Goal: Task Accomplishment & Management: Manage account settings

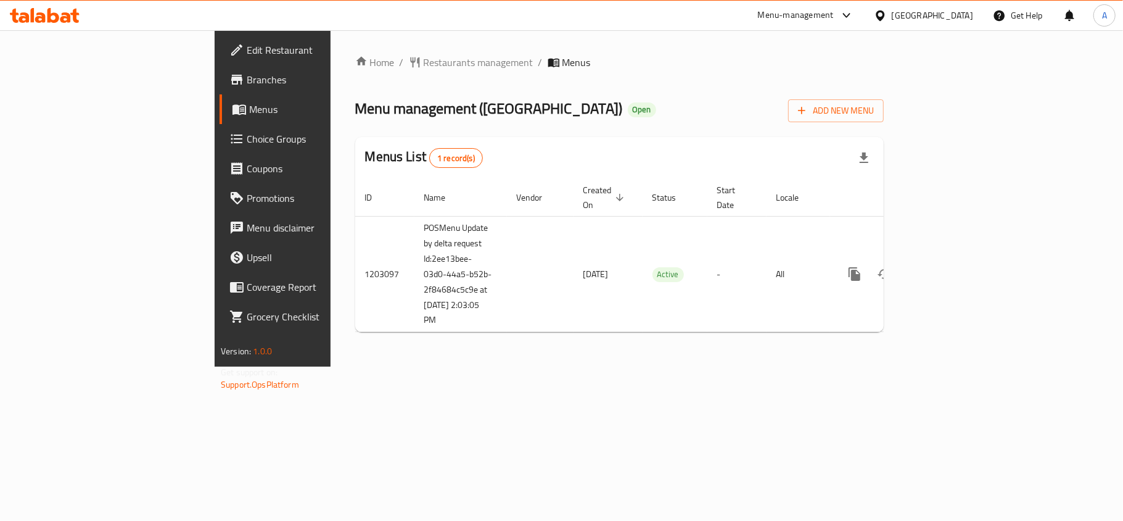
click at [247, 144] on span "Choice Groups" at bounding box center [320, 138] width 146 height 15
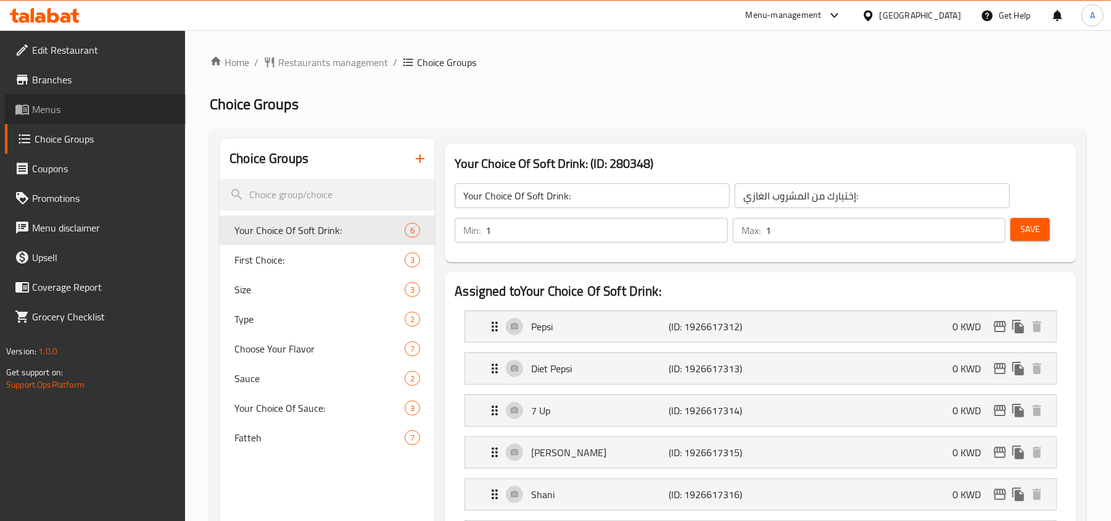
click at [62, 109] on span "Menus" at bounding box center [104, 109] width 144 height 15
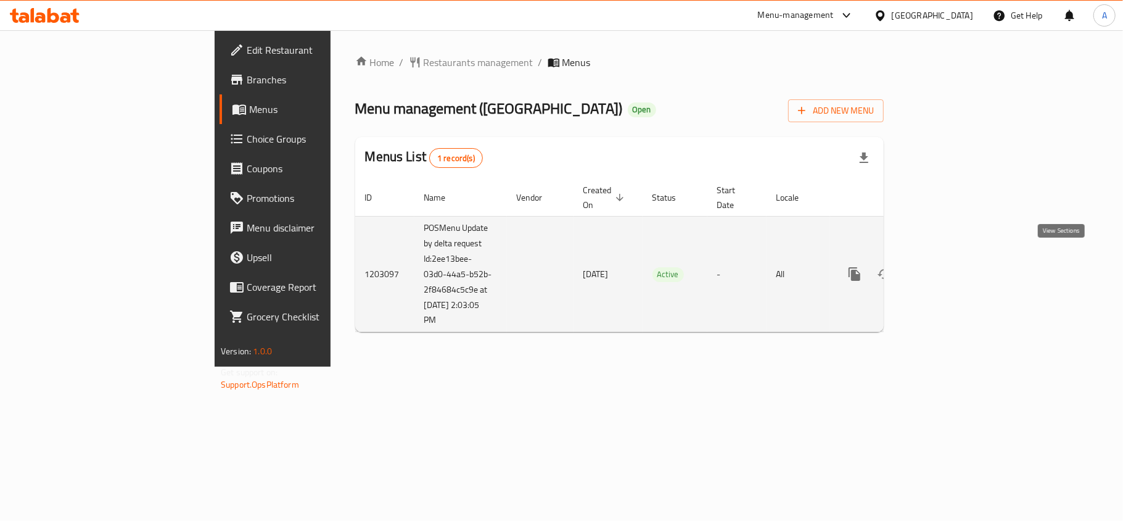
click at [959, 259] on link "enhanced table" at bounding box center [944, 274] width 30 height 30
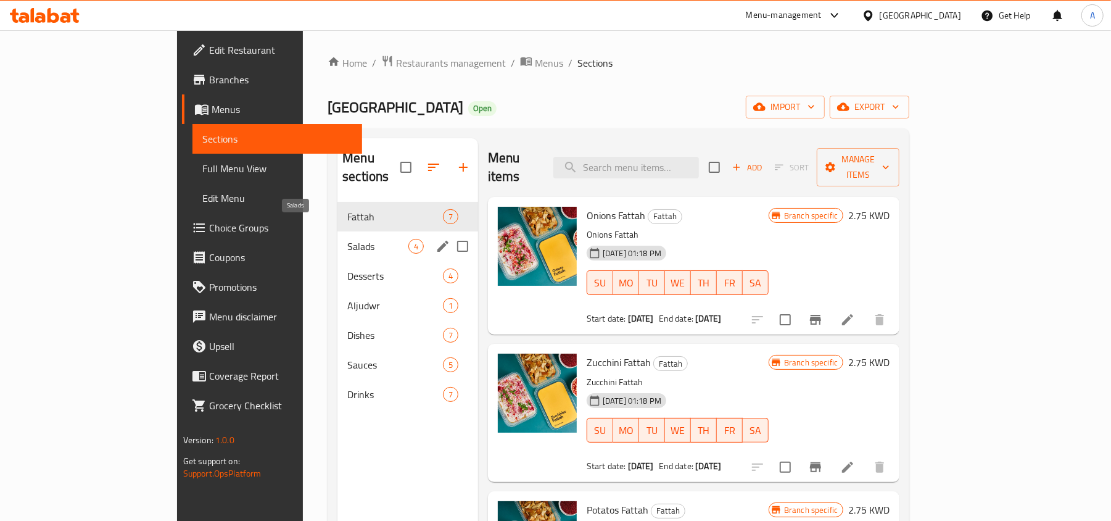
click at [347, 239] on span "Salads" at bounding box center [377, 246] width 61 height 15
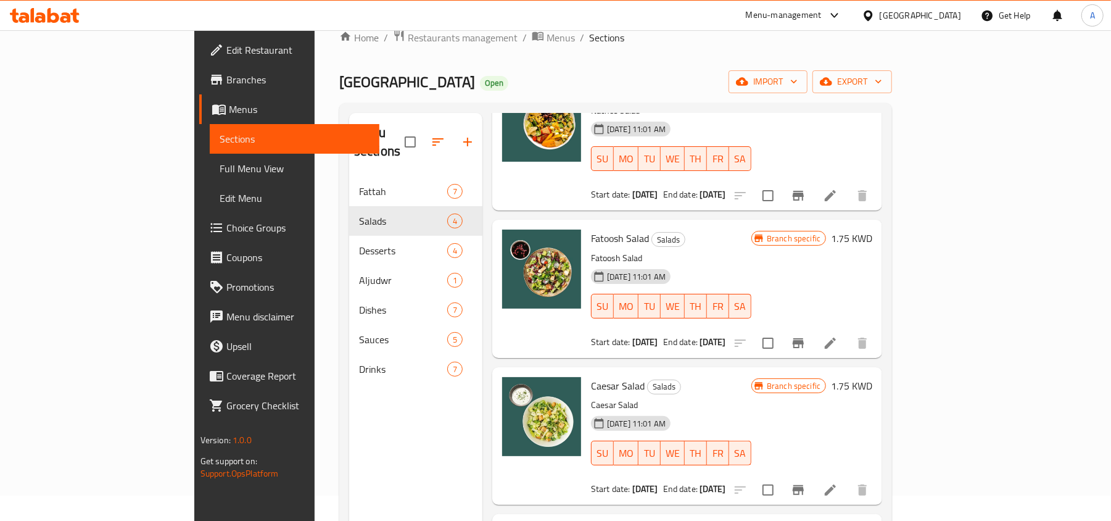
scroll to position [173, 0]
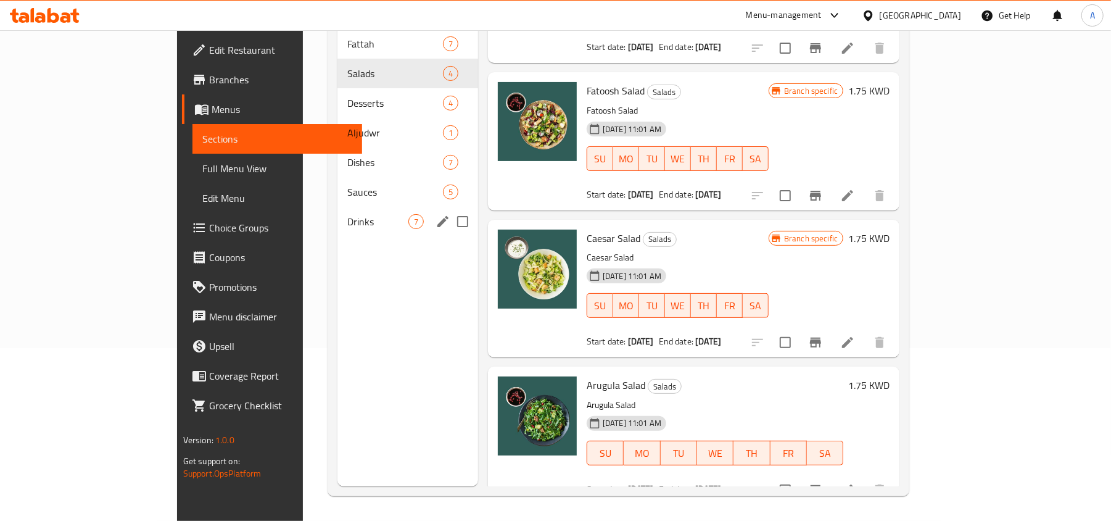
click at [347, 214] on span "Drinks" at bounding box center [377, 221] width 61 height 15
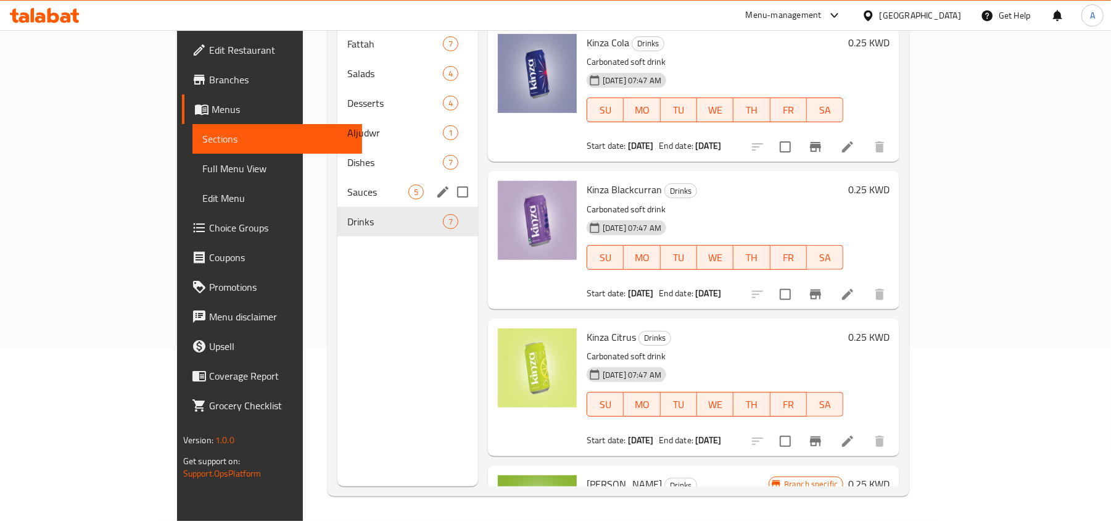
click at [347, 184] on span "Sauces" at bounding box center [377, 191] width 61 height 15
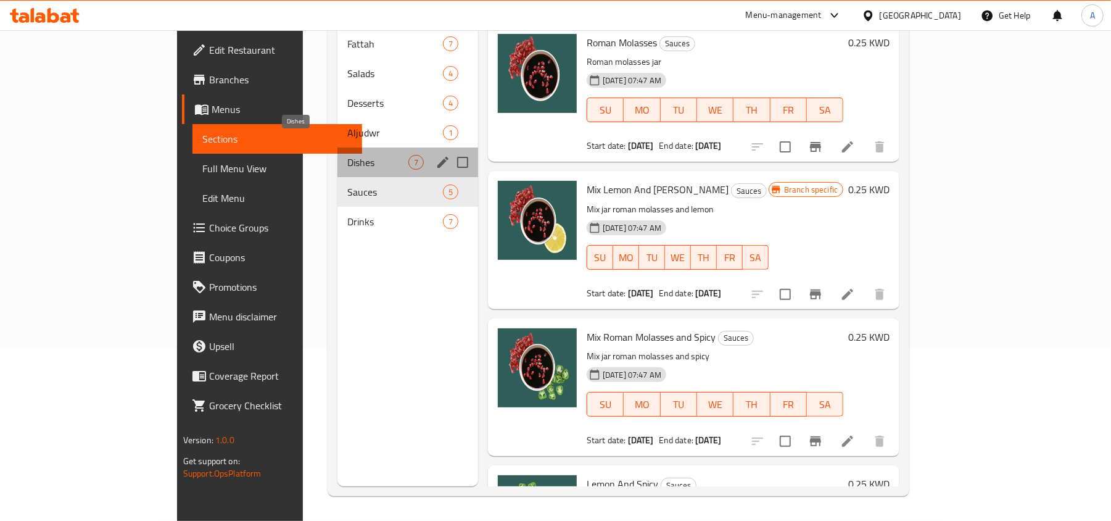
click at [347, 155] on span "Dishes" at bounding box center [377, 162] width 61 height 15
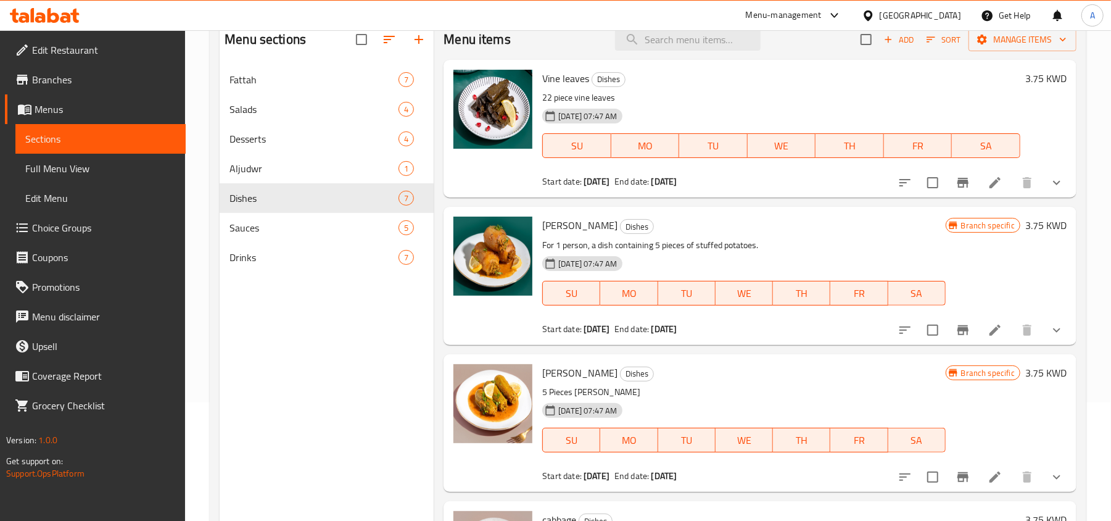
scroll to position [91, 0]
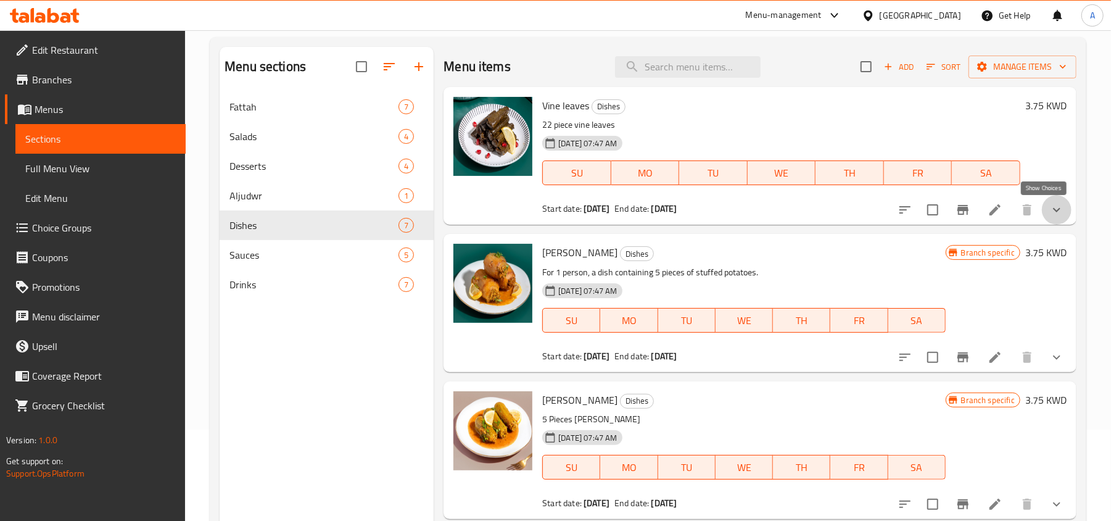
click at [1053, 210] on icon "show more" at bounding box center [1056, 210] width 7 height 4
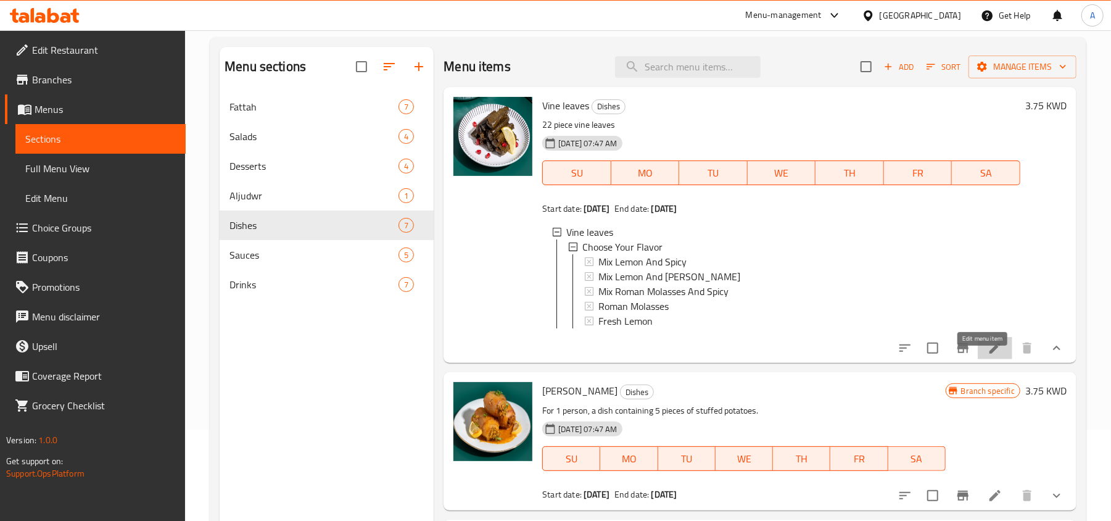
click at [988, 355] on icon at bounding box center [995, 348] width 15 height 15
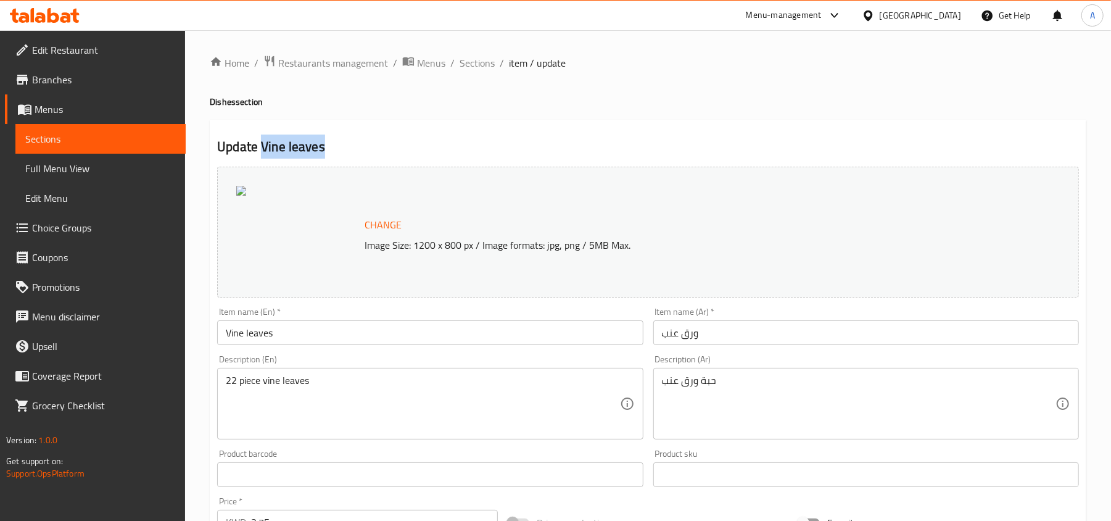
drag, startPoint x: 329, startPoint y: 139, endPoint x: 264, endPoint y: 144, distance: 65.5
click at [264, 144] on h2 "Update Vine leaves" at bounding box center [648, 147] width 862 height 19
copy h2 "Vine leaves"
click at [79, 112] on span "Menus" at bounding box center [105, 109] width 141 height 15
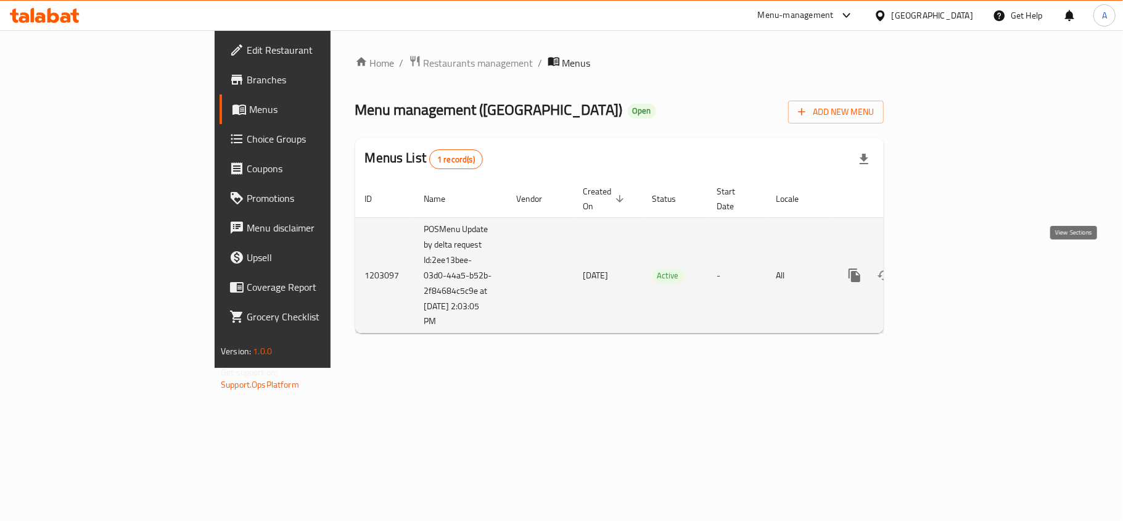
click at [949, 270] on icon "enhanced table" at bounding box center [943, 275] width 11 height 11
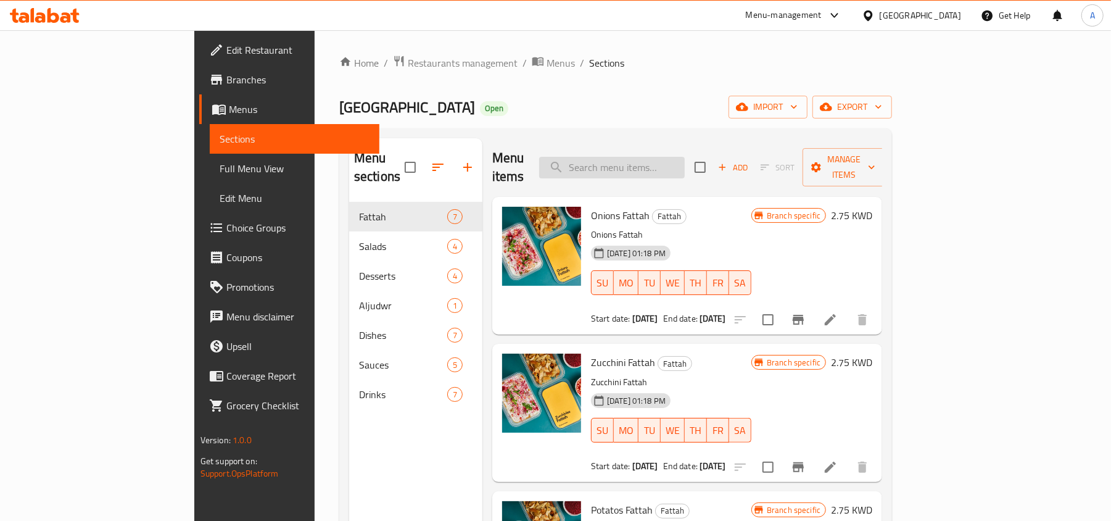
click at [685, 164] on input "search" at bounding box center [612, 168] width 146 height 22
paste input "Vine leaves"
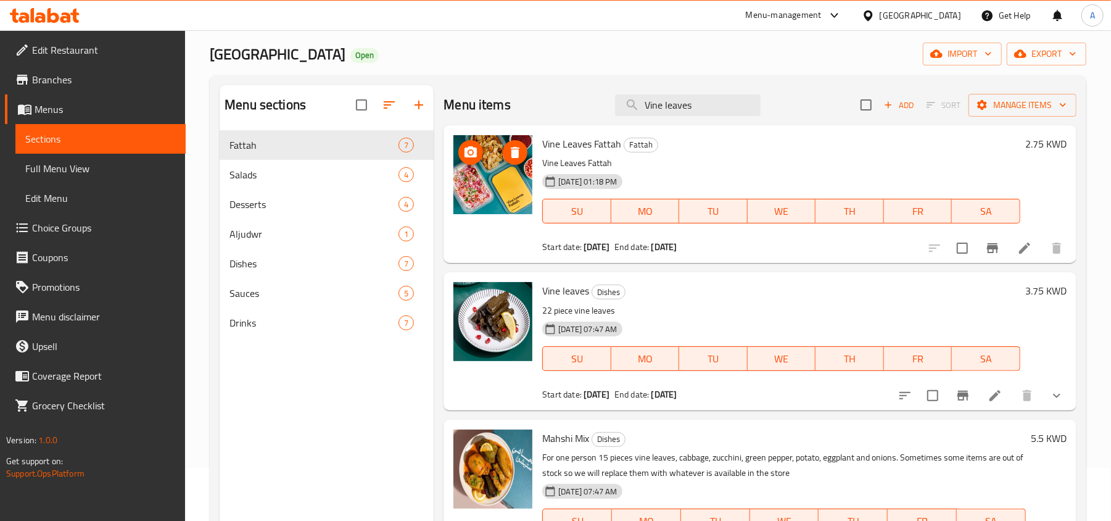
scroll to position [82, 0]
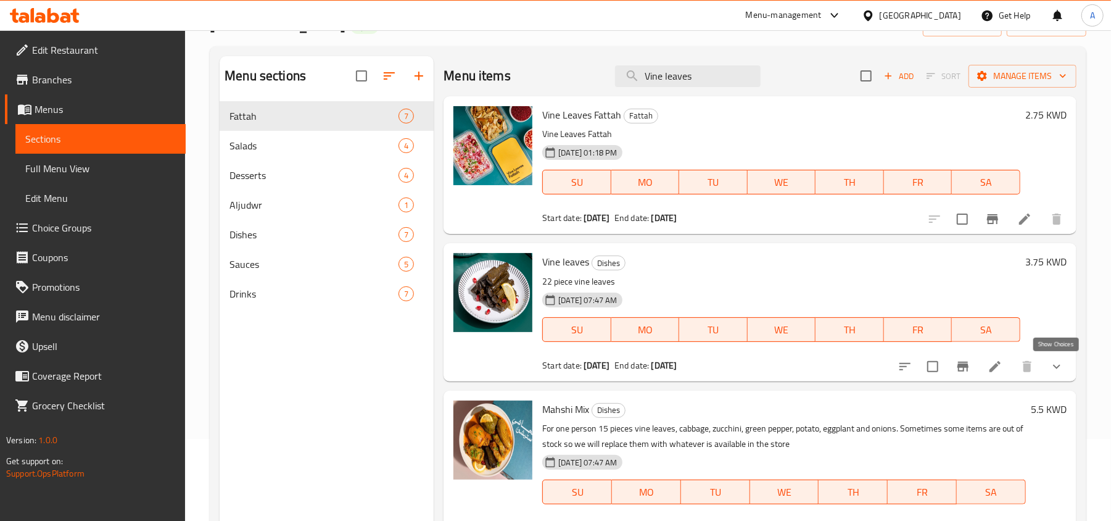
type input "Vine leaves"
click at [1062, 364] on icon "show more" at bounding box center [1056, 366] width 15 height 15
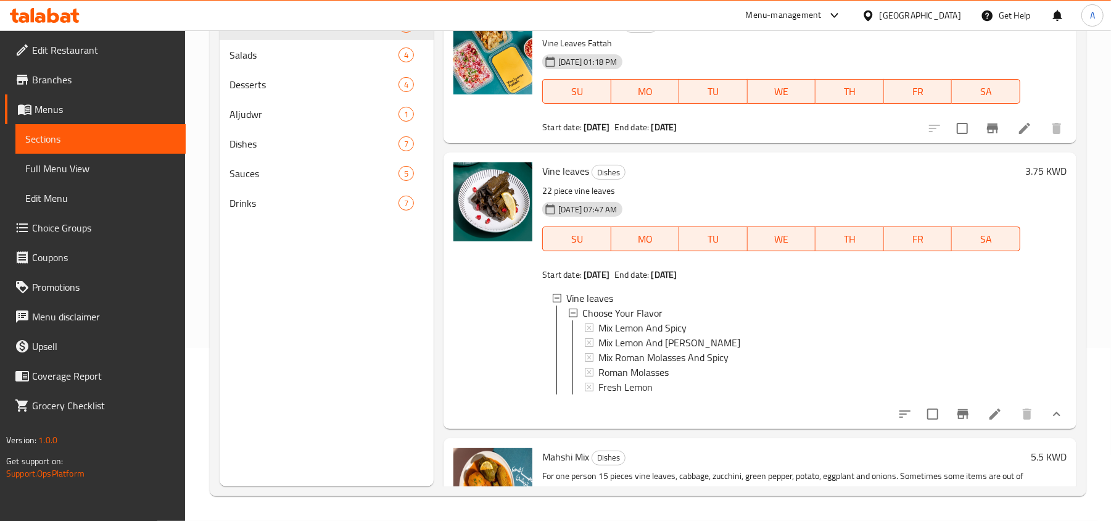
scroll to position [1, 0]
click at [353, 353] on div "Menu sections Fattah 7 Salads 4 Desserts 4 [DEMOGRAPHIC_DATA] 1 Dishes 7 Sauces…" at bounding box center [327, 225] width 214 height 521
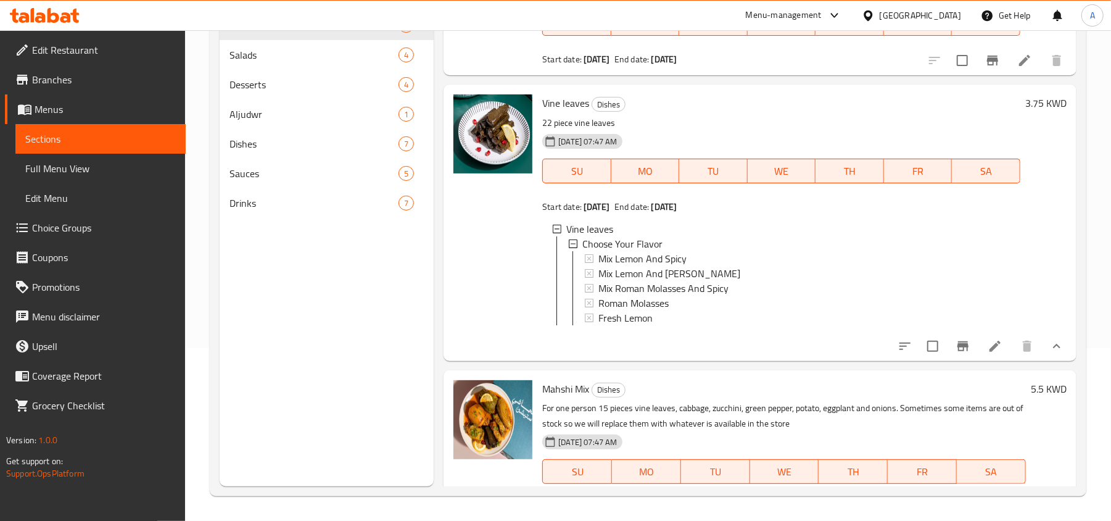
scroll to position [117, 0]
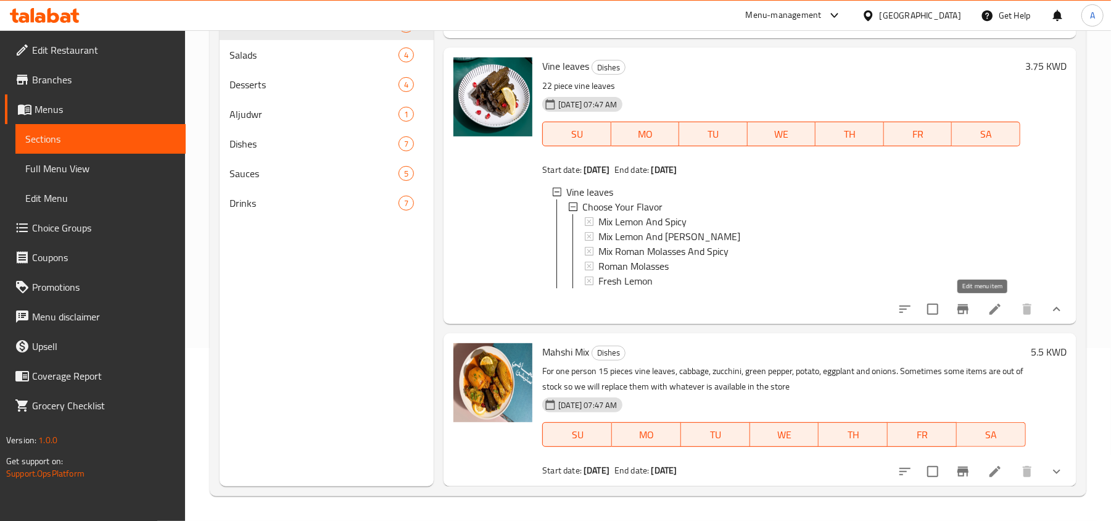
click at [988, 305] on icon at bounding box center [995, 309] width 15 height 15
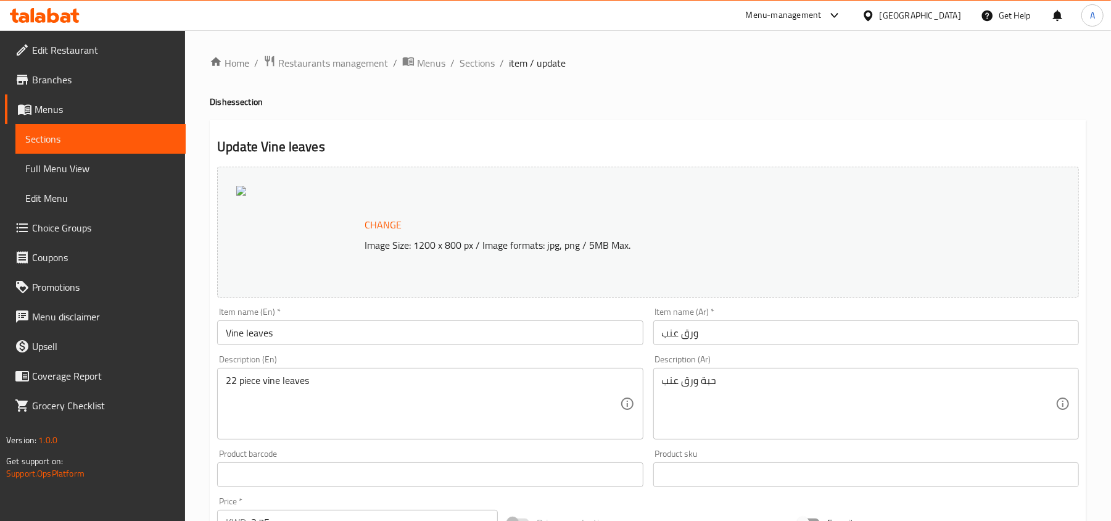
scroll to position [381, 0]
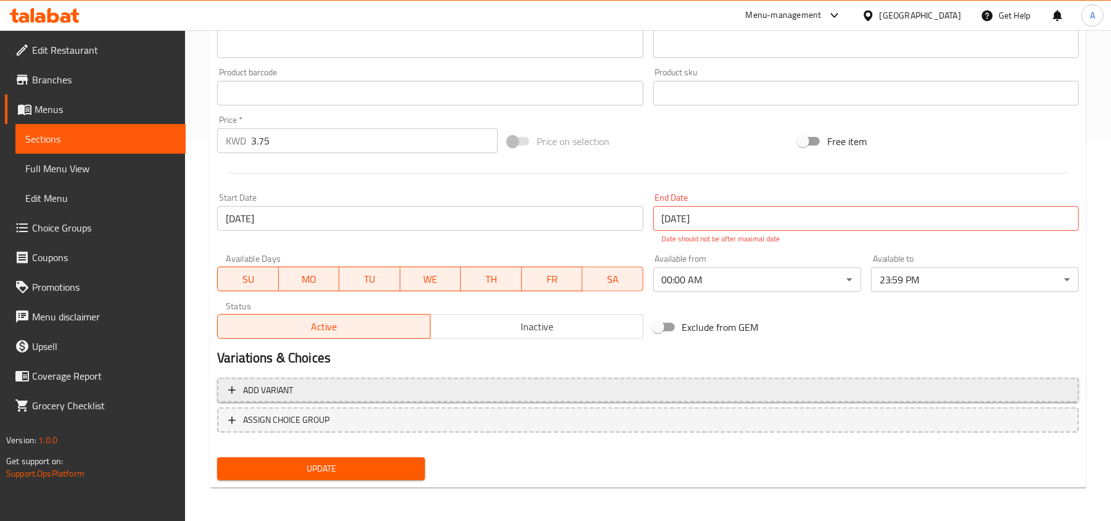
click at [383, 384] on span "Add variant" at bounding box center [648, 389] width 840 height 15
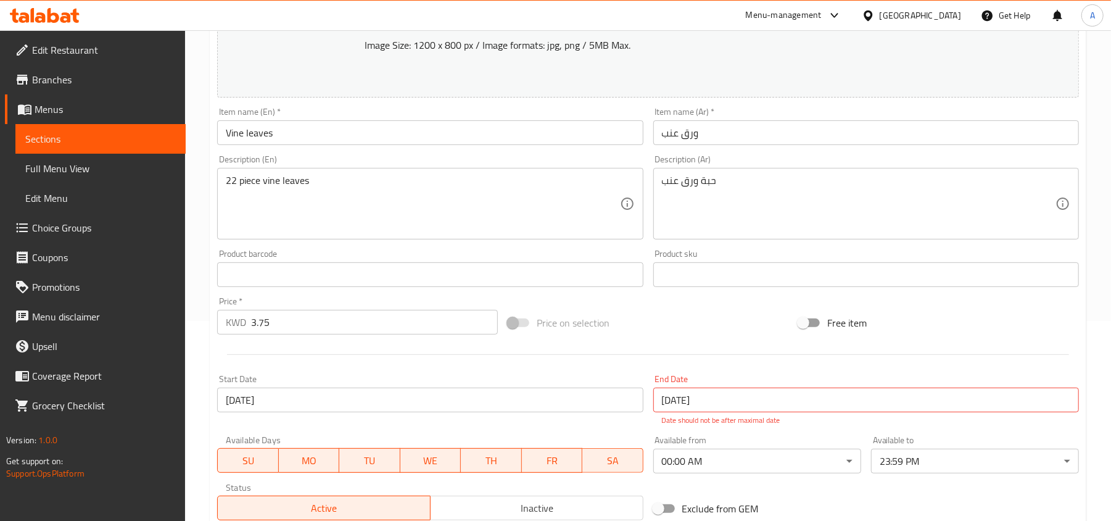
scroll to position [0, 0]
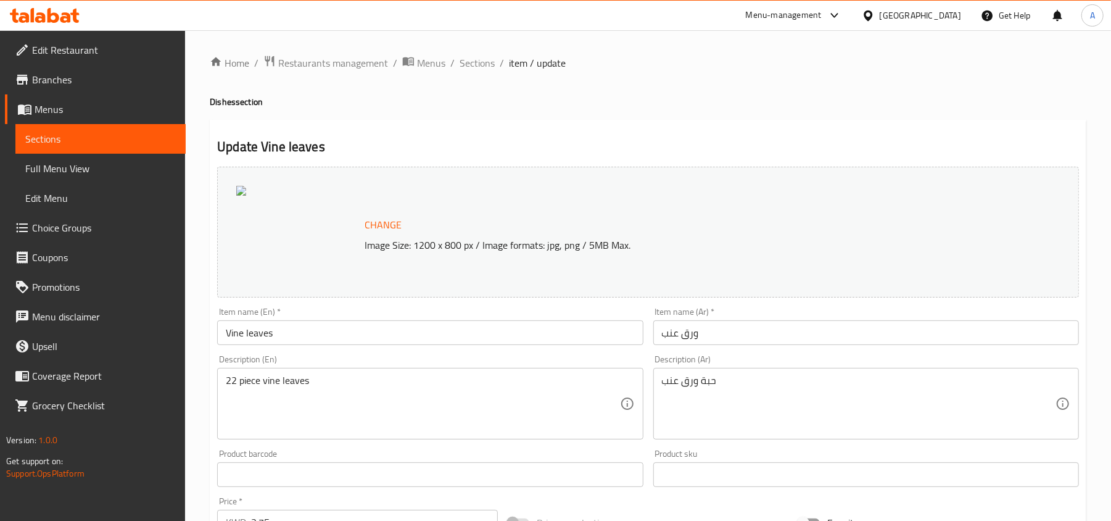
click at [47, 13] on icon at bounding box center [45, 15] width 70 height 15
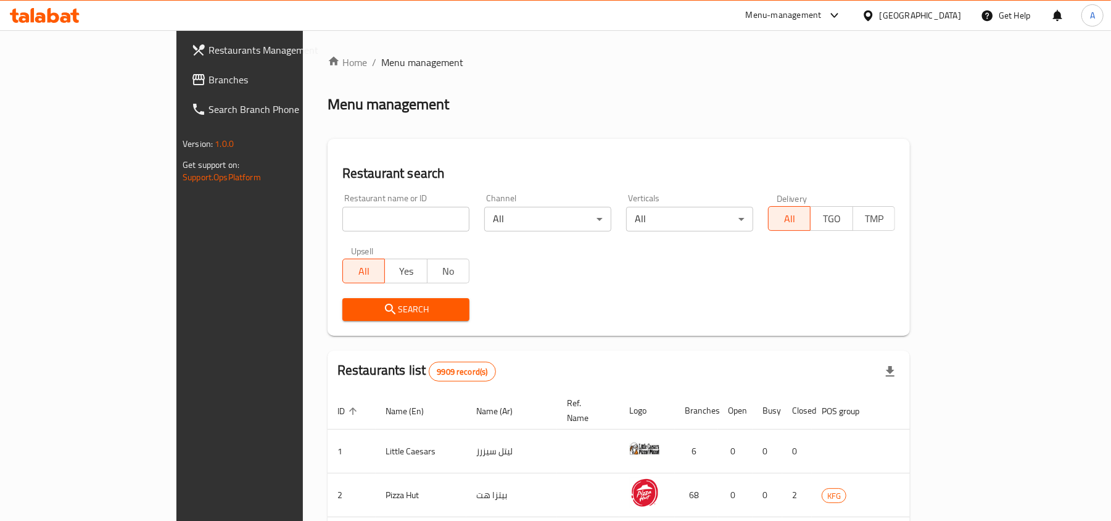
click at [343, 212] on input "search" at bounding box center [405, 219] width 127 height 25
paste input "669488"
type input "669488"
click at [352, 304] on span "Search" at bounding box center [405, 309] width 107 height 15
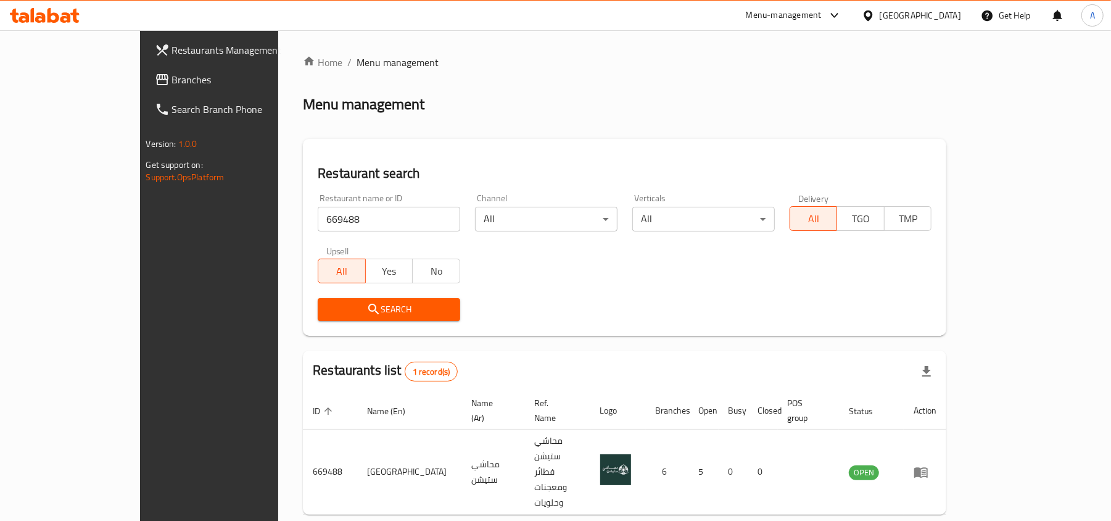
click at [925, 23] on div "[GEOGRAPHIC_DATA]" at bounding box center [911, 16] width 119 height 30
click at [880, 18] on div at bounding box center [871, 16] width 18 height 14
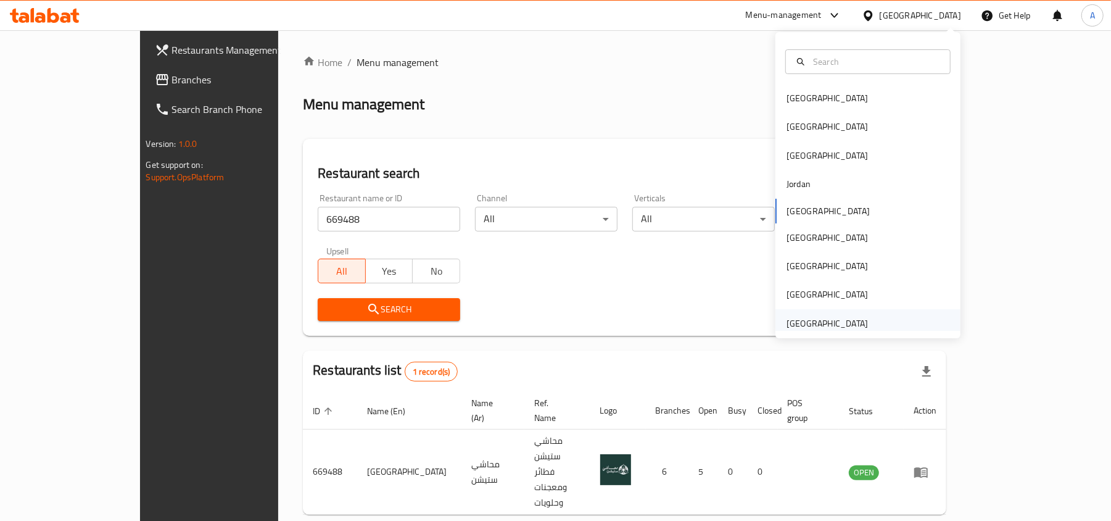
click at [809, 320] on div "United Arab Emirates" at bounding box center [826, 323] width 81 height 14
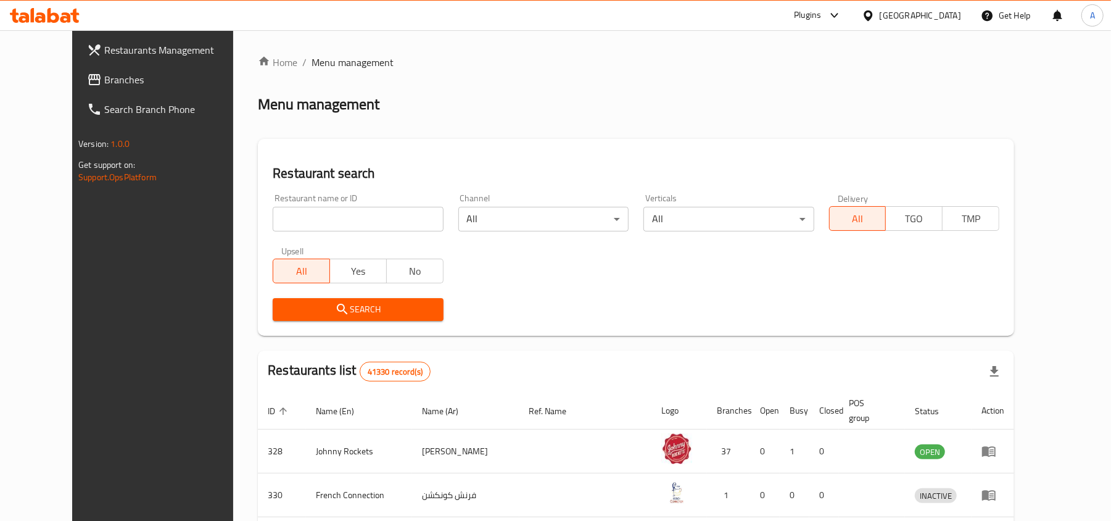
click at [275, 222] on input "search" at bounding box center [358, 219] width 170 height 25
paste input "673439"
type input "673439"
click at [284, 303] on span "Search" at bounding box center [358, 309] width 151 height 15
